Goal: Task Accomplishment & Management: Find specific page/section

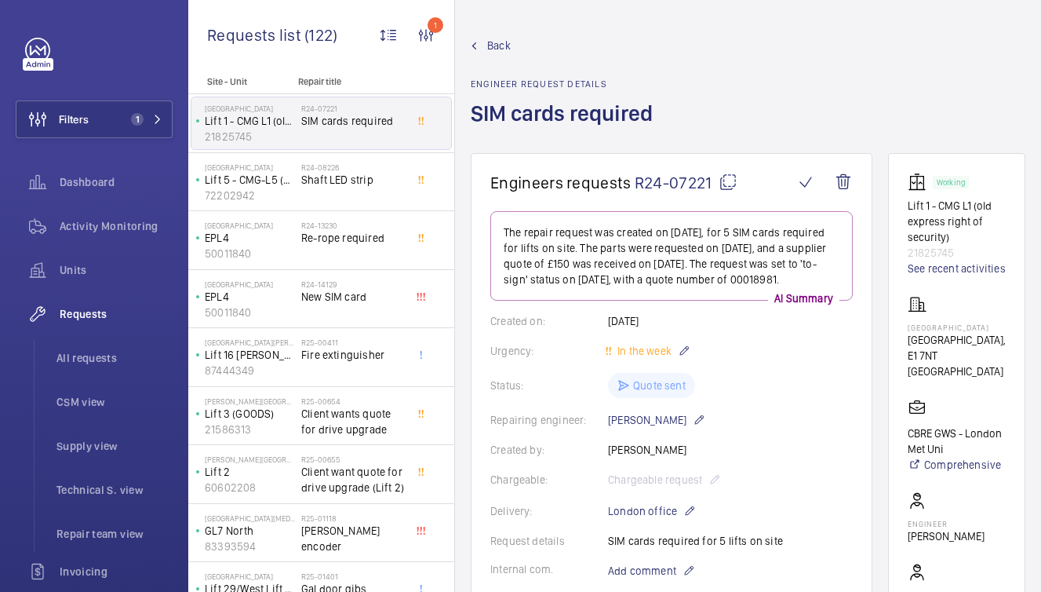
scroll to position [509, 0]
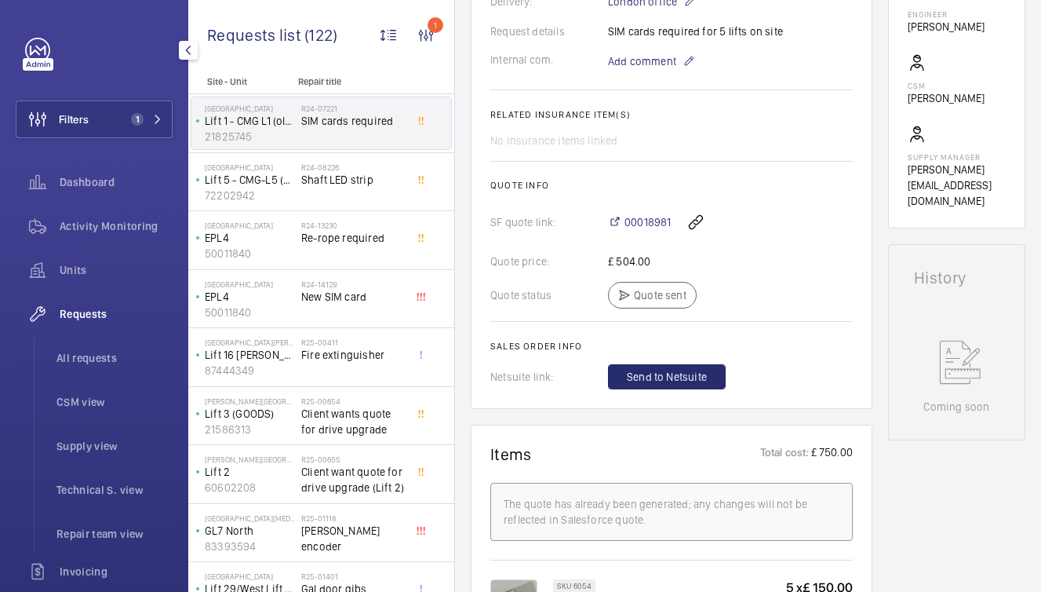
click at [111, 380] on ul "All requests CSM view Supply view Technical S. view Repair team view" at bounding box center [103, 445] width 139 height 213
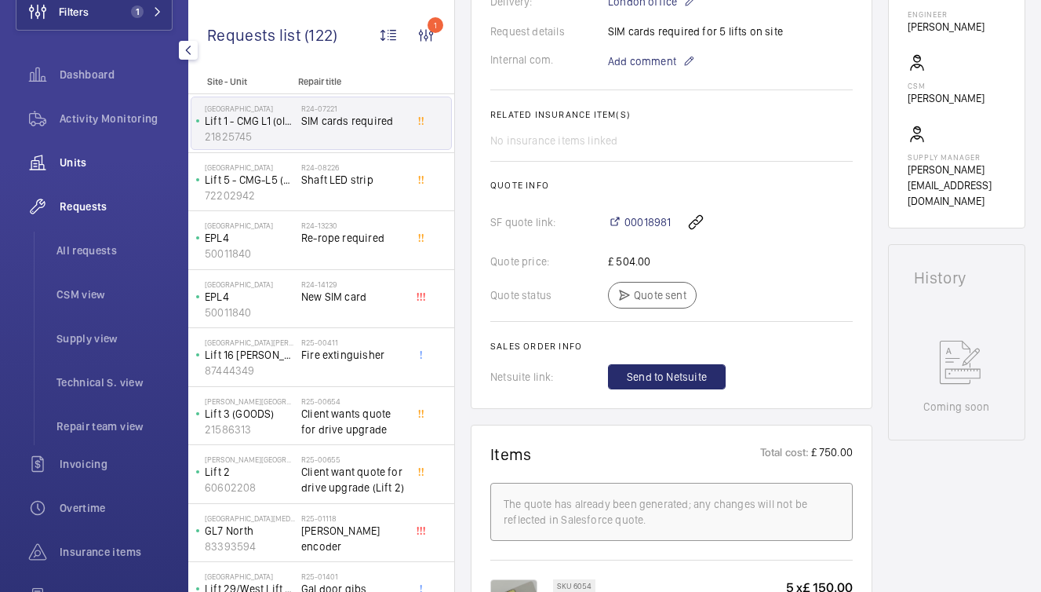
scroll to position [128, 0]
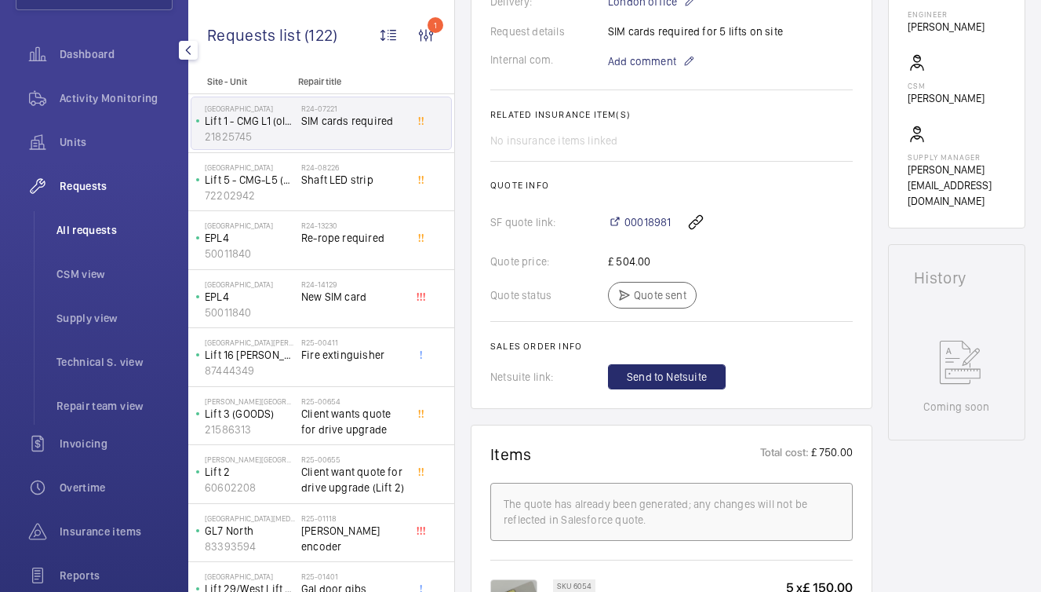
click at [104, 239] on li "All requests" at bounding box center [108, 230] width 129 height 38
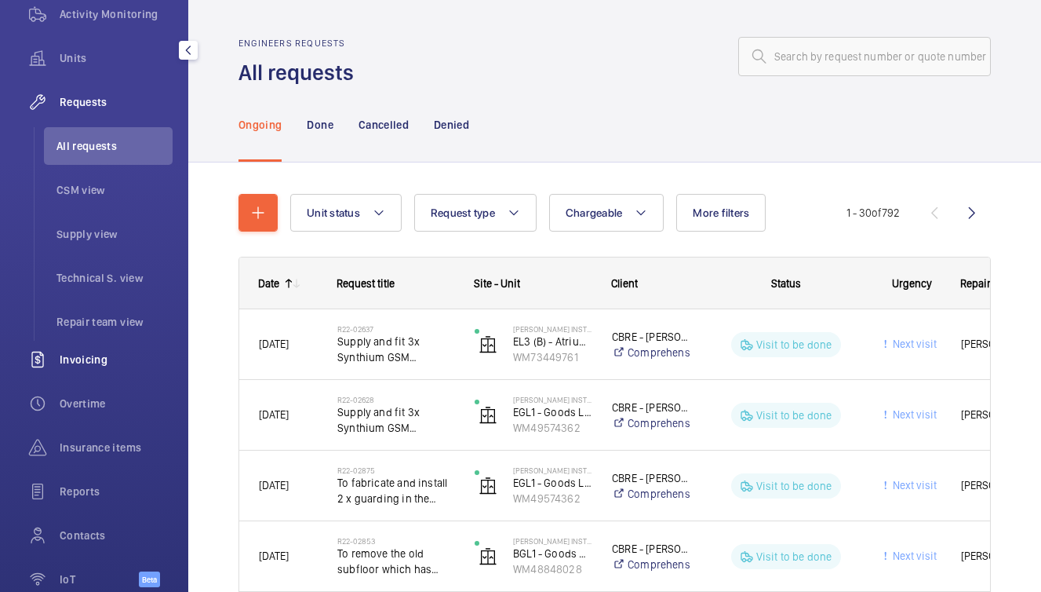
click at [104, 369] on div "Invoicing" at bounding box center [94, 359] width 157 height 38
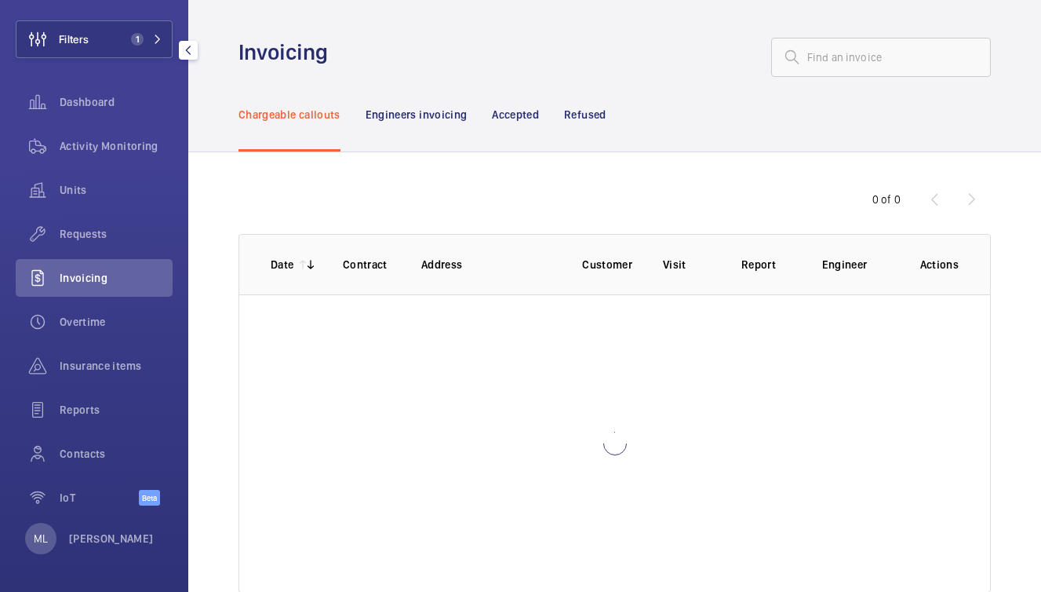
scroll to position [80, 0]
